Goal: Task Accomplishment & Management: Use online tool/utility

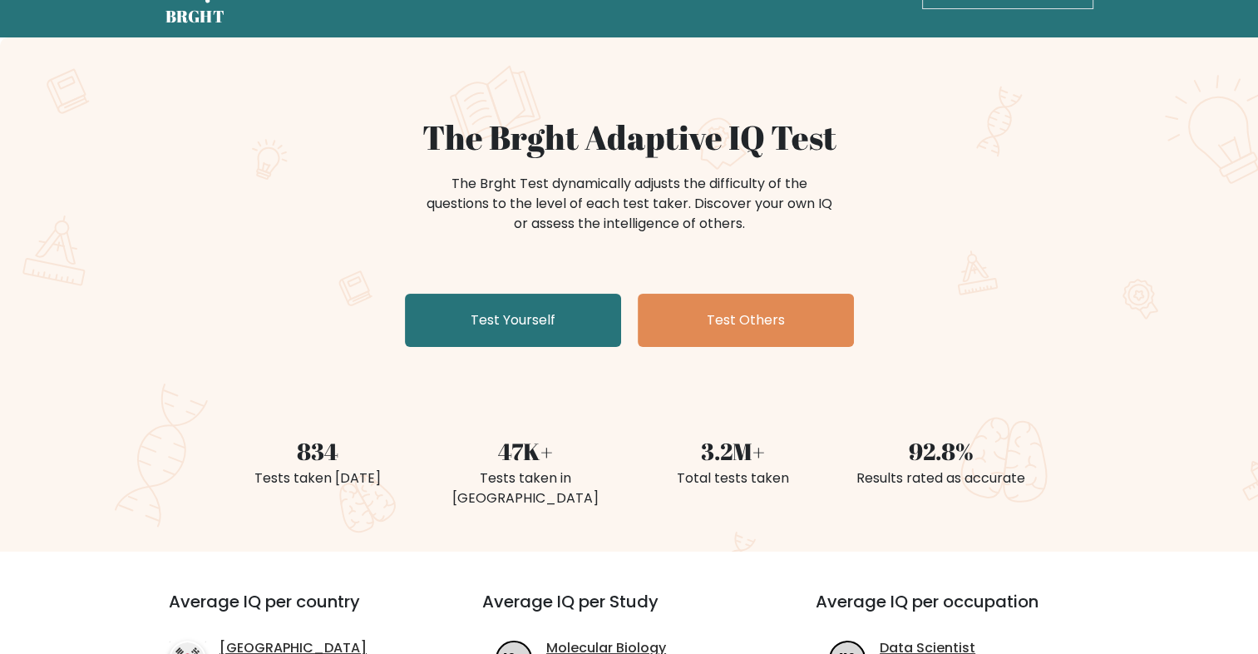
scroll to position [83, 0]
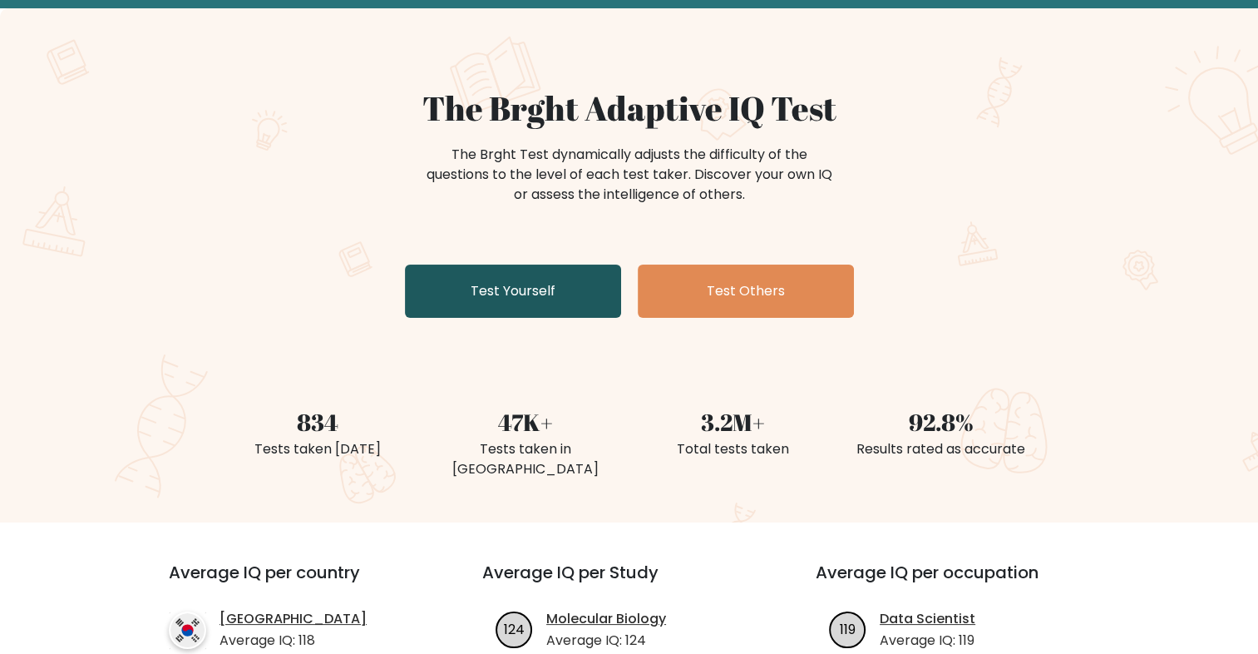
click at [533, 289] on link "Test Yourself" at bounding box center [513, 290] width 216 height 53
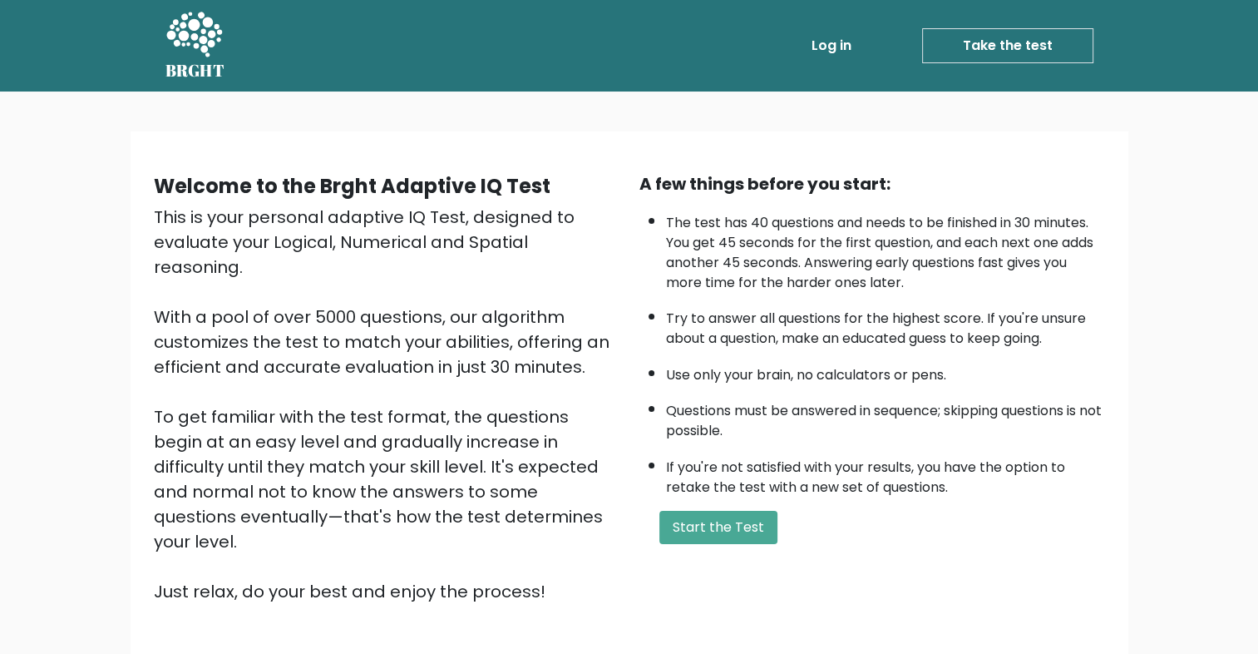
click at [974, 47] on link "Take the test" at bounding box center [1007, 45] width 171 height 35
click at [979, 49] on link "Take the test" at bounding box center [1007, 45] width 171 height 35
click at [978, 42] on link "Take the test" at bounding box center [1007, 45] width 171 height 35
click at [1043, 47] on link "Take the test" at bounding box center [1007, 45] width 171 height 35
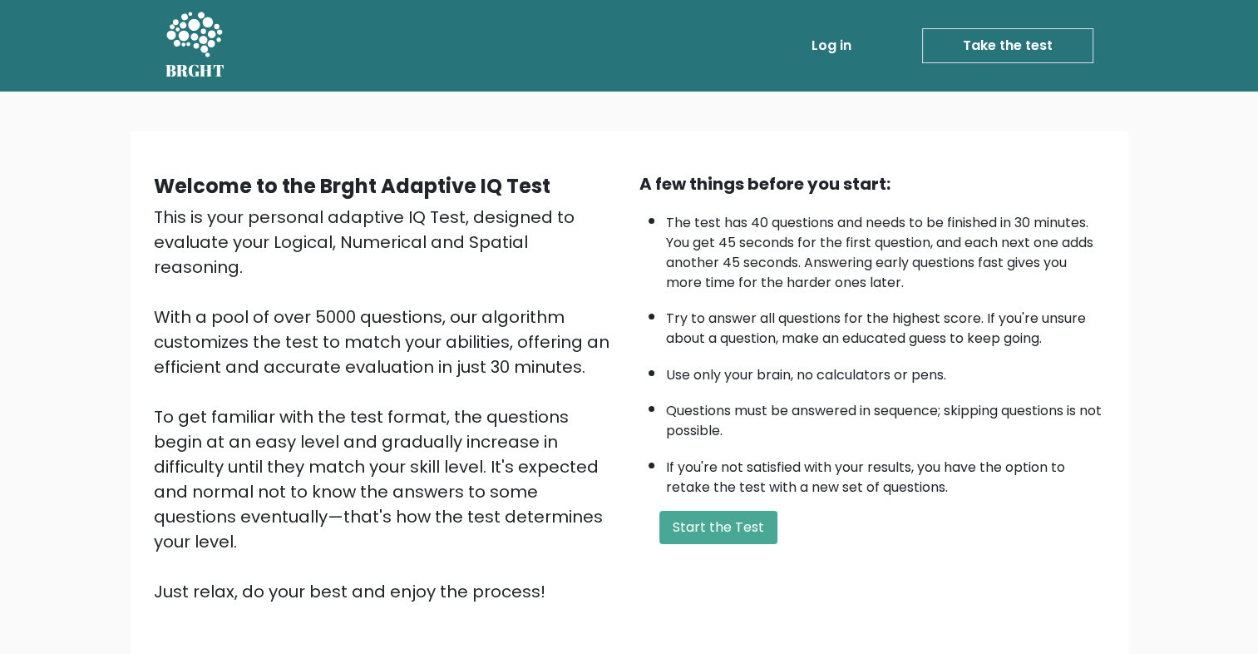
click at [1043, 47] on link "Take the test" at bounding box center [1007, 45] width 171 height 35
click at [849, 45] on link "Log in" at bounding box center [831, 45] width 53 height 33
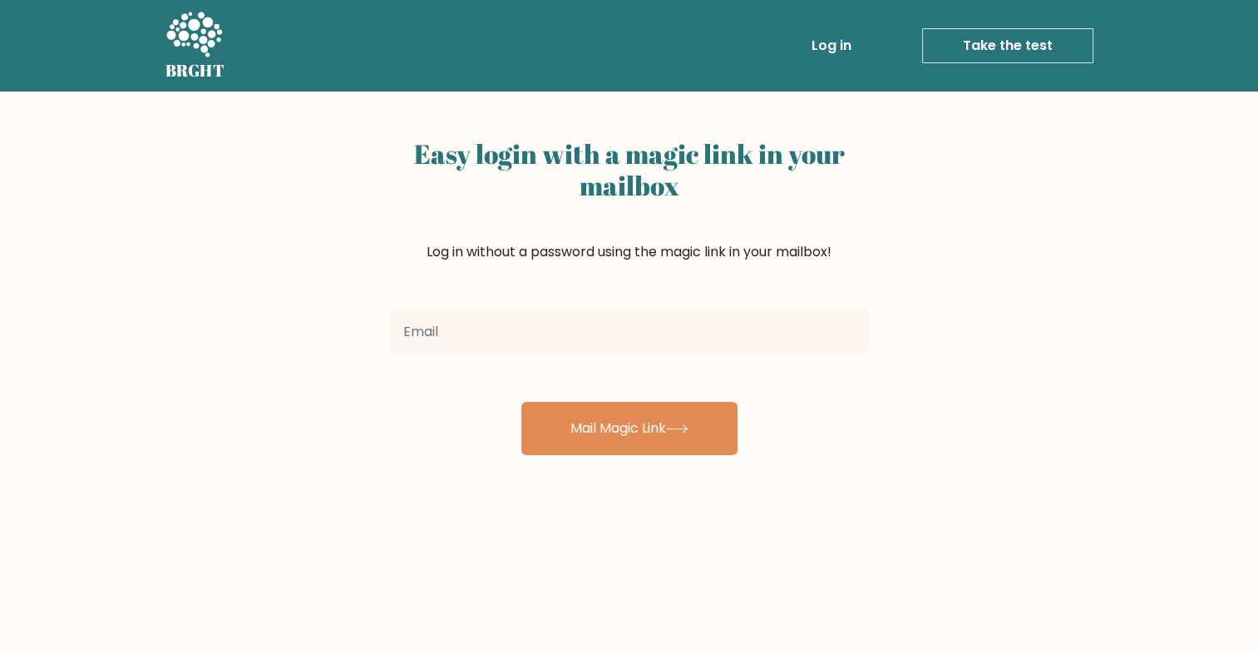
click at [609, 354] on input "email" at bounding box center [629, 331] width 479 height 47
click at [596, 334] on input "email" at bounding box center [629, 331] width 479 height 47
type input "hsgsthdhdhdhd@gmail.com"
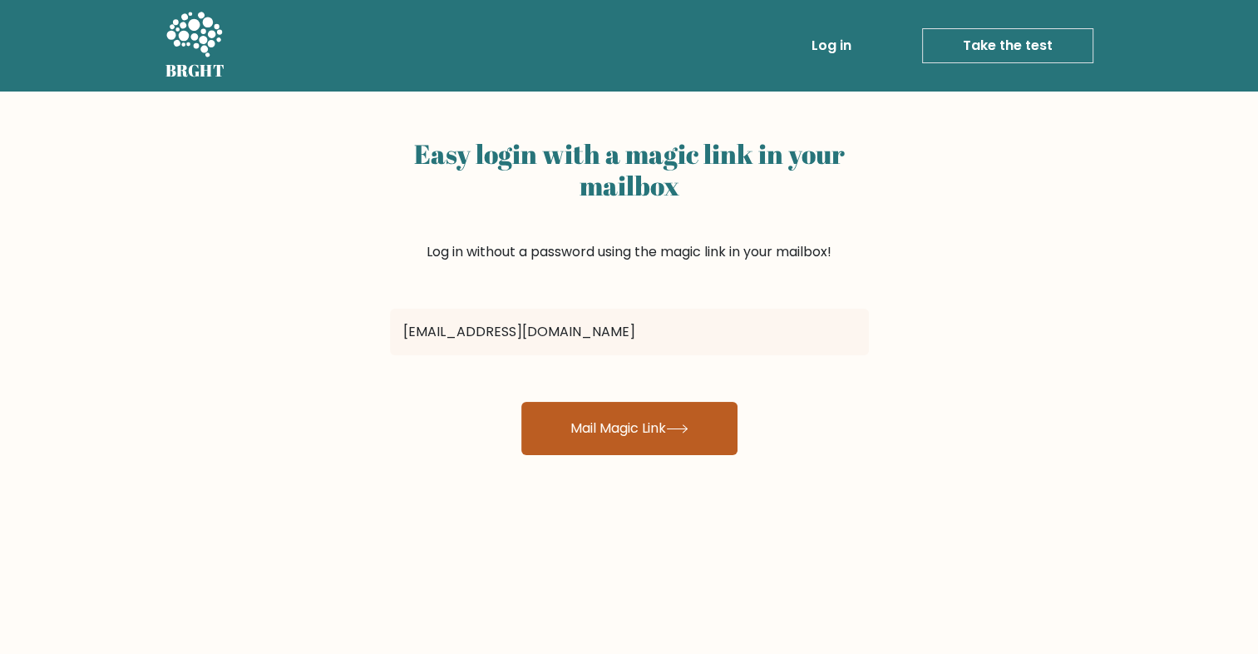
click at [681, 432] on icon at bounding box center [677, 428] width 22 height 9
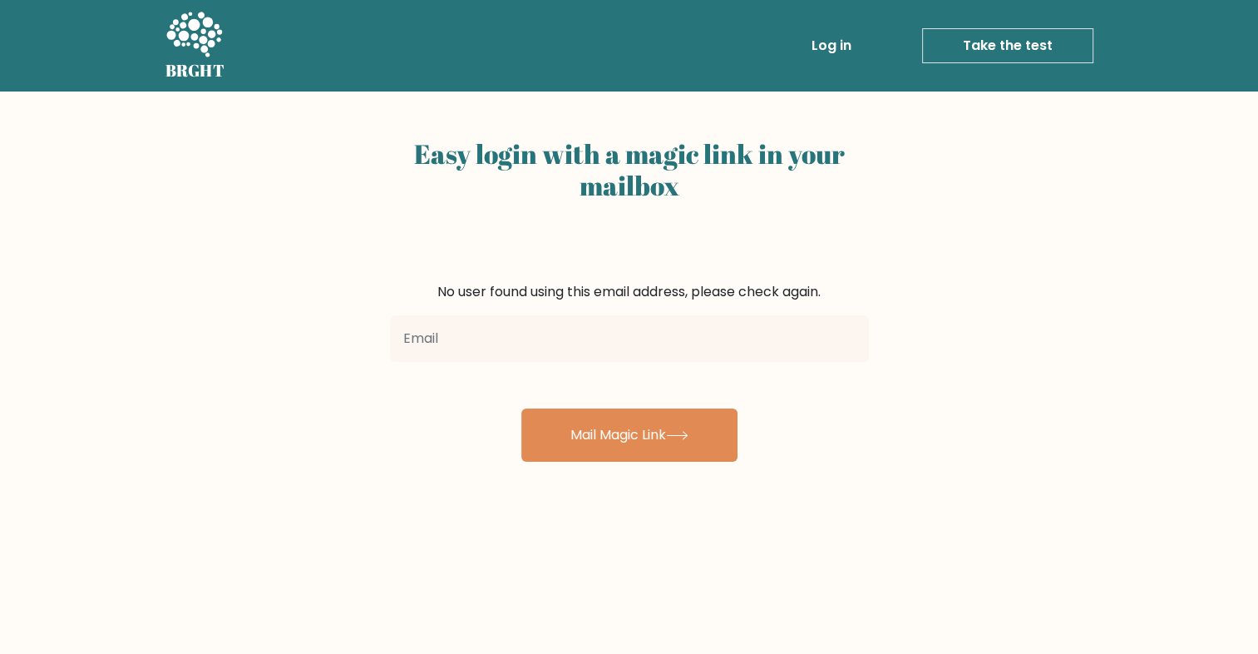
click at [1030, 46] on link "Take the test" at bounding box center [1007, 45] width 171 height 35
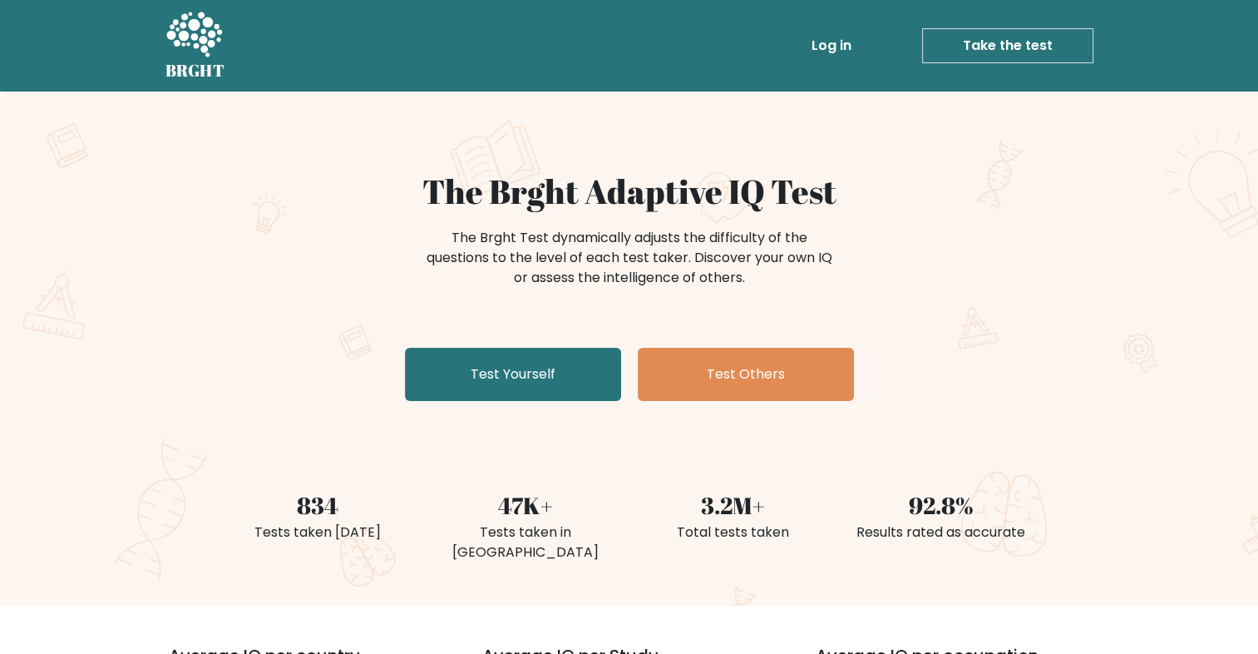
click at [1069, 41] on link "Take the test" at bounding box center [1007, 45] width 171 height 35
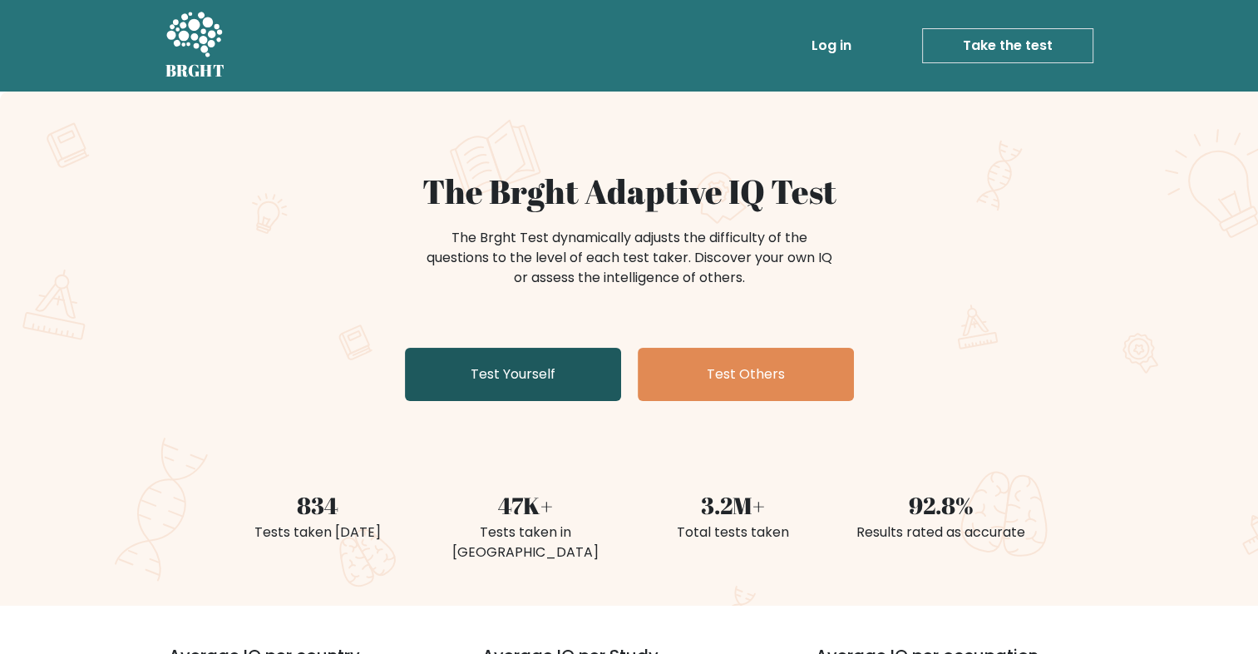
click at [518, 381] on link "Test Yourself" at bounding box center [513, 374] width 216 height 53
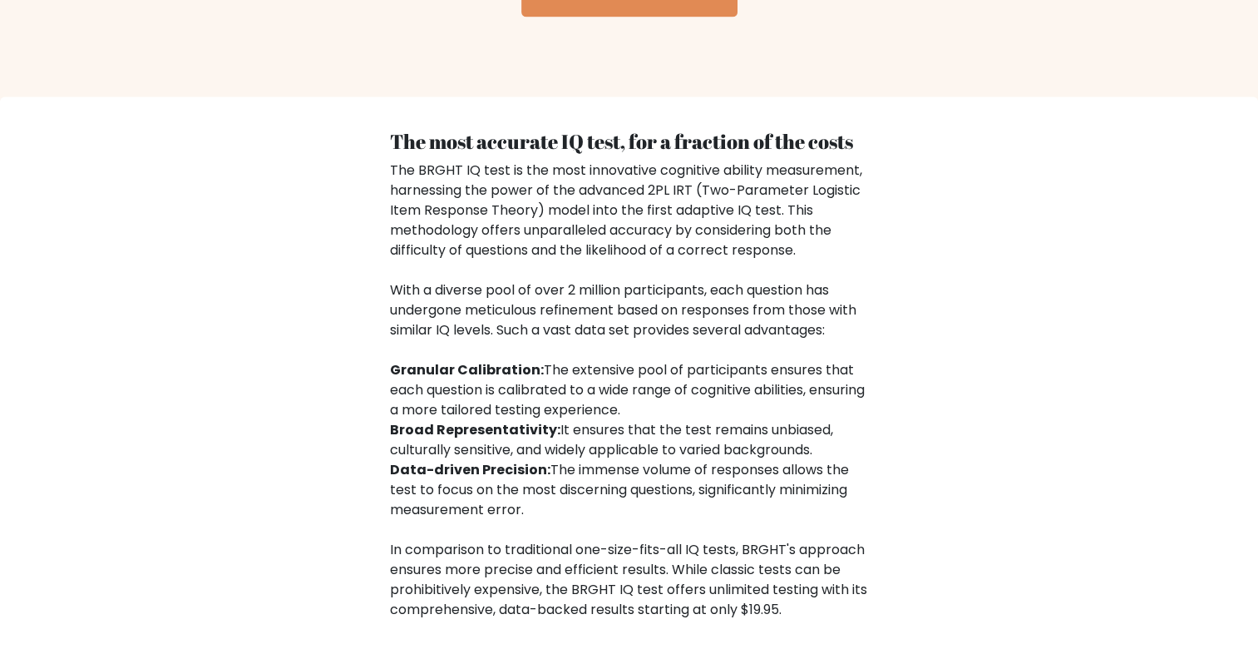
scroll to position [2341, 0]
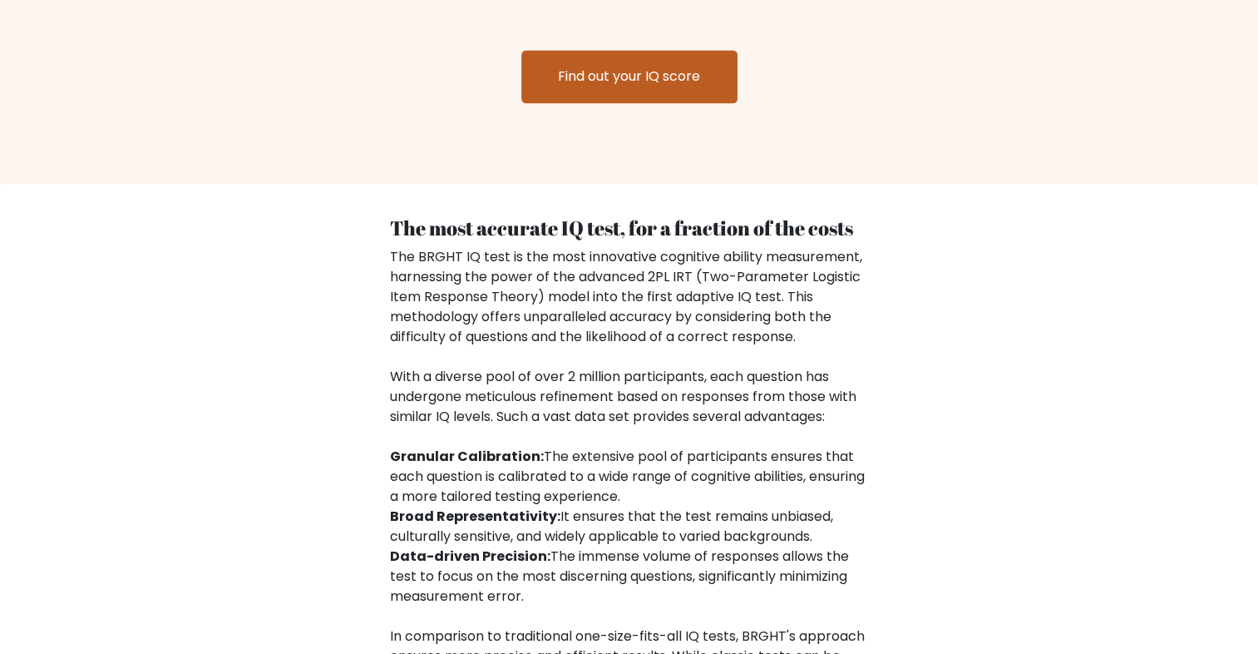
click at [689, 65] on link "Find out your IQ score" at bounding box center [629, 76] width 216 height 53
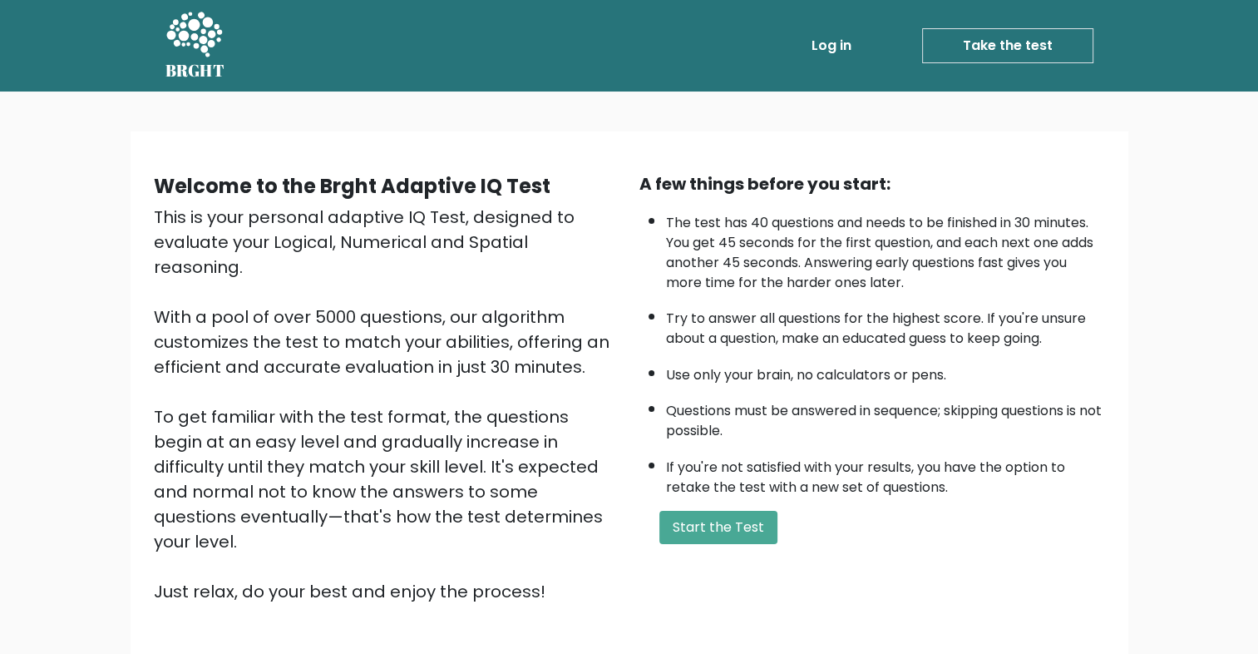
click at [985, 56] on link "Take the test" at bounding box center [1007, 45] width 171 height 35
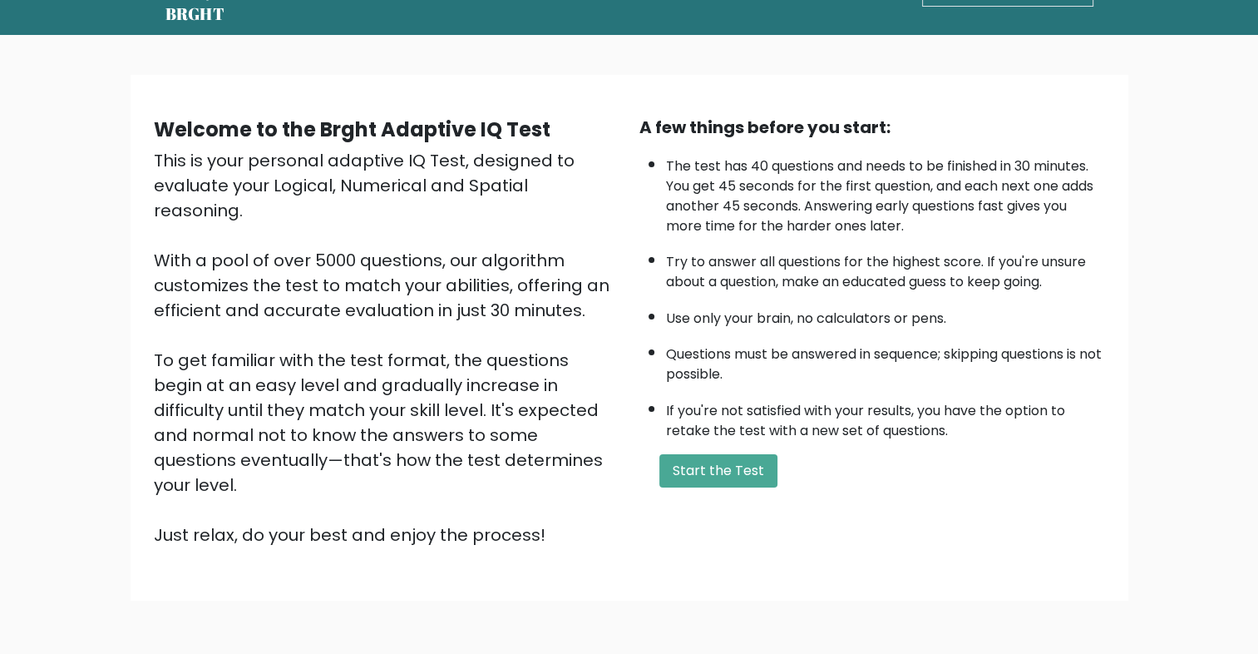
scroll to position [108, 0]
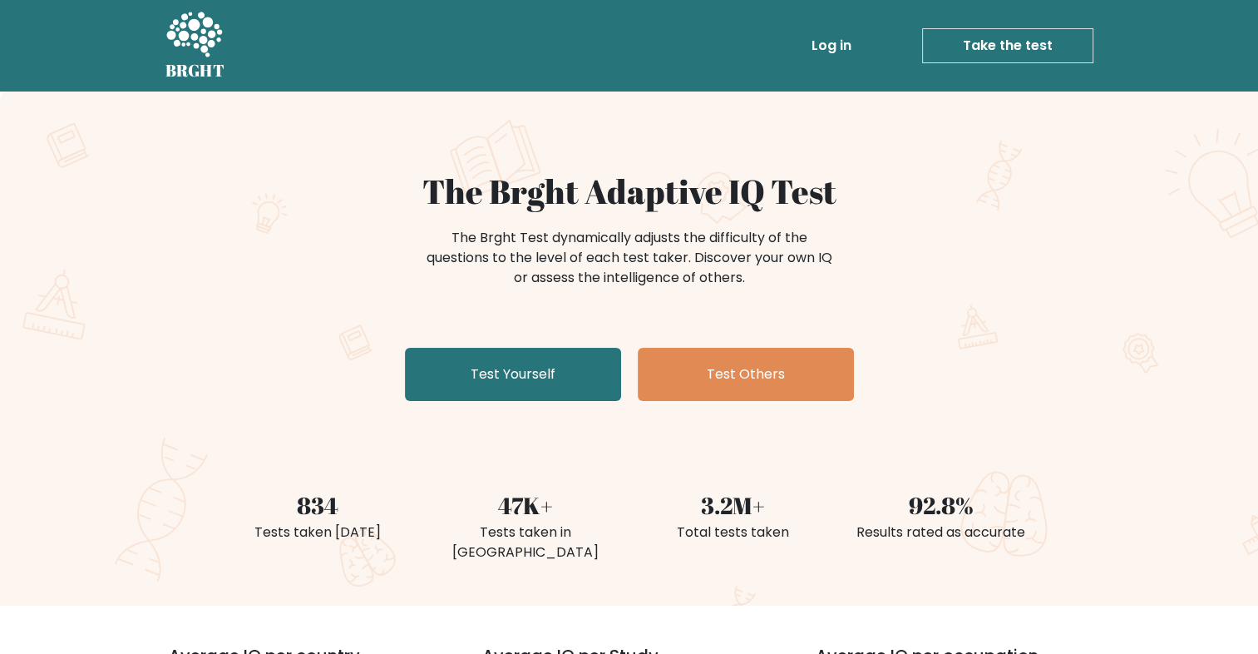
click at [1018, 47] on link "Take the test" at bounding box center [1007, 45] width 171 height 35
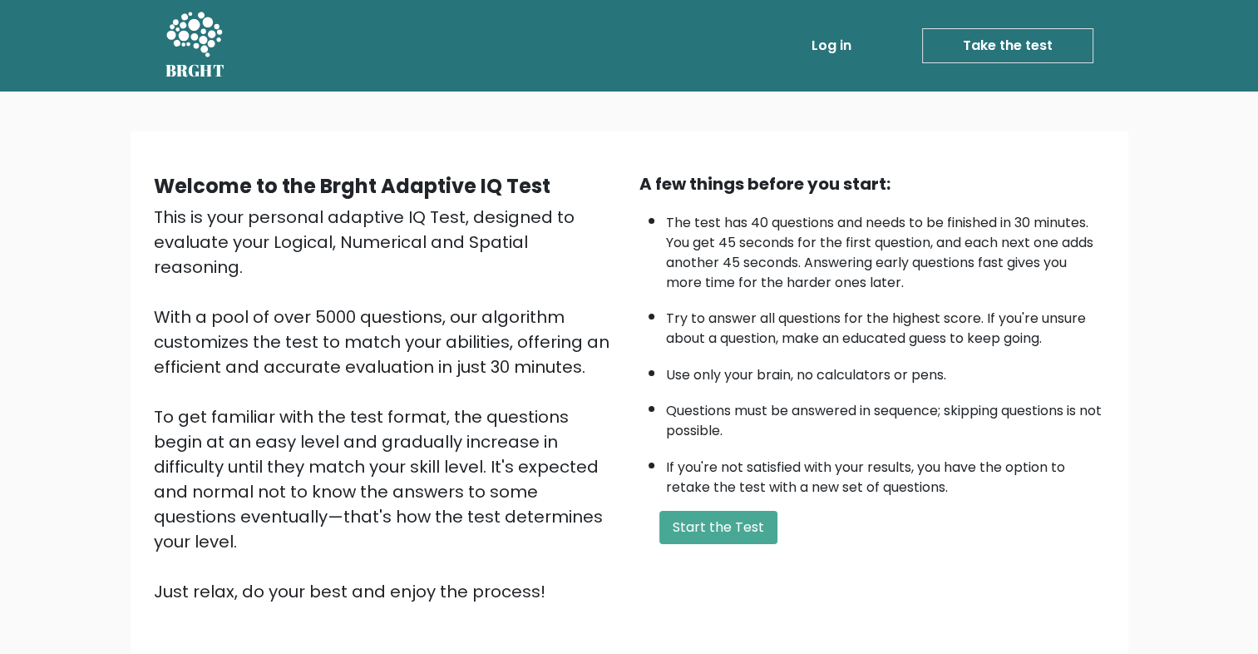
click at [975, 37] on link "Take the test" at bounding box center [1007, 45] width 171 height 35
